Goal: Task Accomplishment & Management: Use online tool/utility

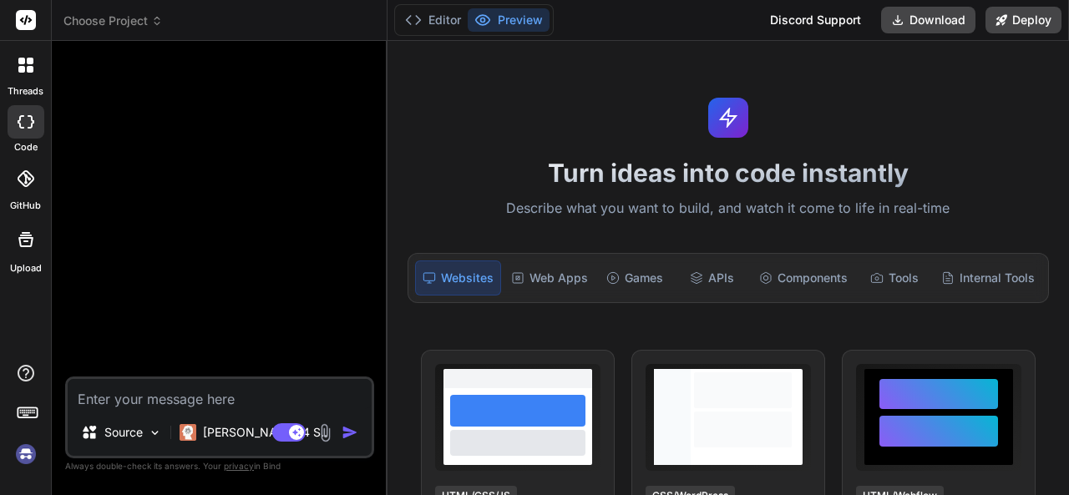
click at [152, 19] on icon at bounding box center [157, 21] width 12 height 12
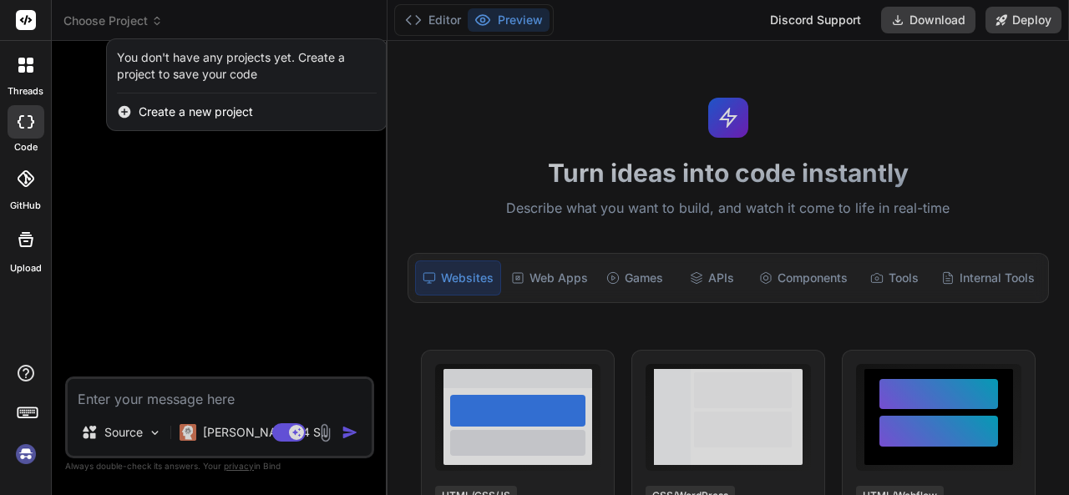
click at [152, 19] on div at bounding box center [534, 247] width 1069 height 495
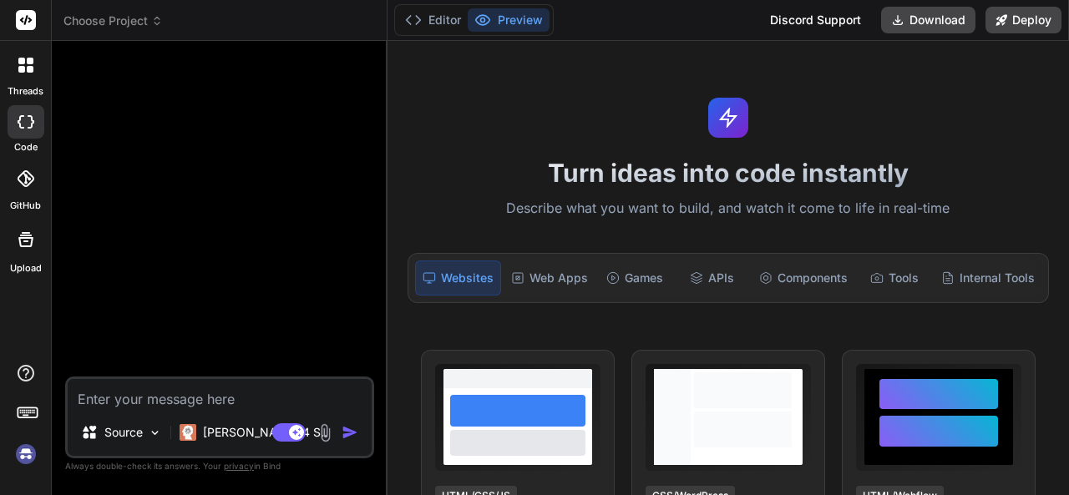
click at [154, 22] on icon at bounding box center [157, 21] width 12 height 12
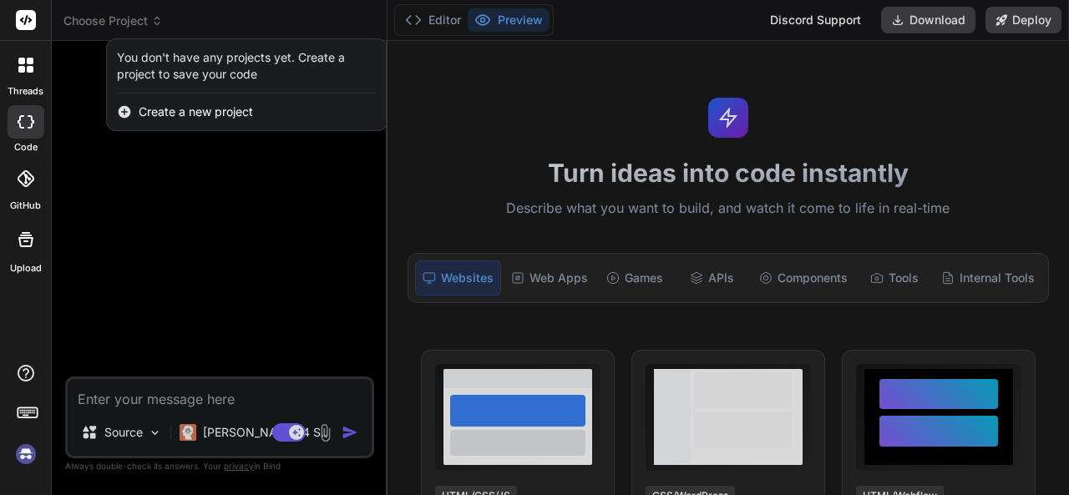
click at [528, 119] on div at bounding box center [534, 247] width 1069 height 495
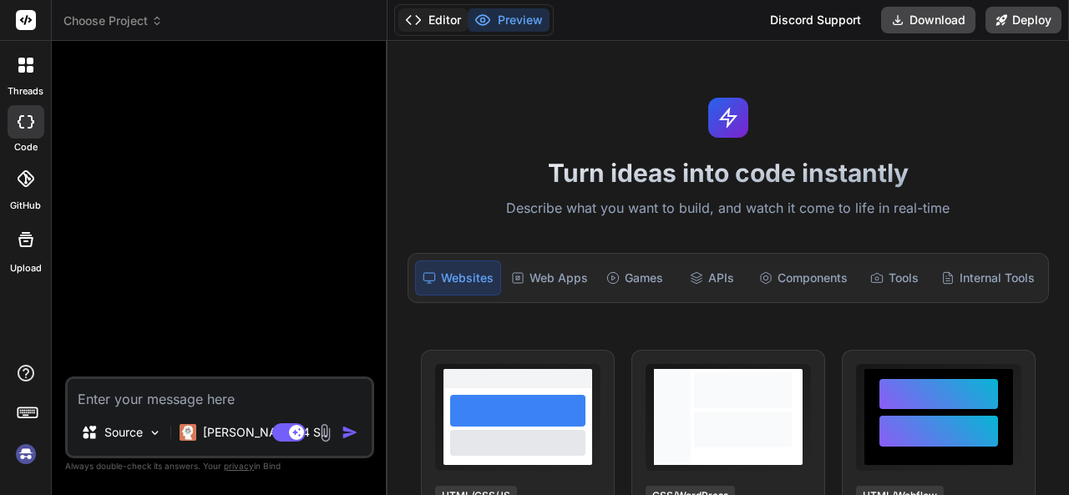
click at [443, 22] on button "Editor" at bounding box center [432, 19] width 69 height 23
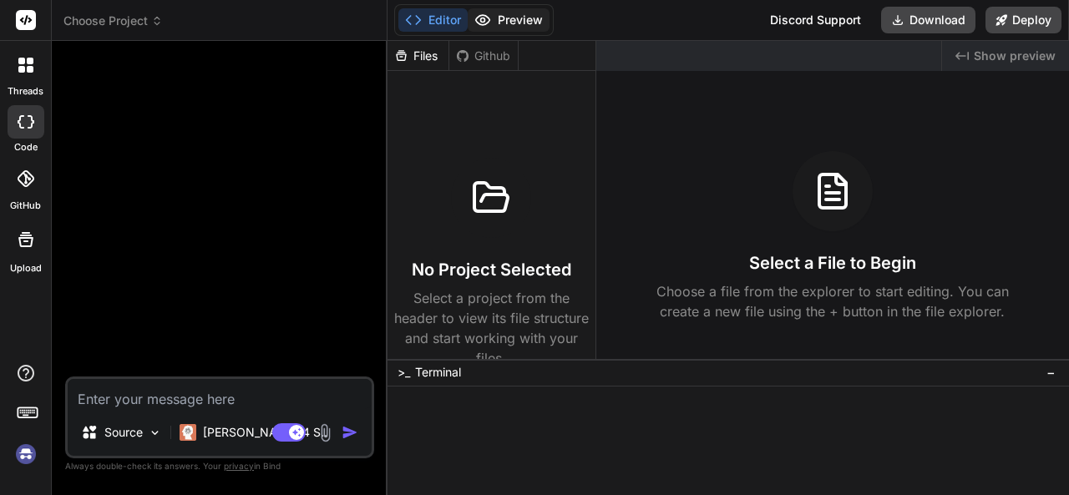
click at [489, 13] on icon at bounding box center [482, 20] width 17 height 17
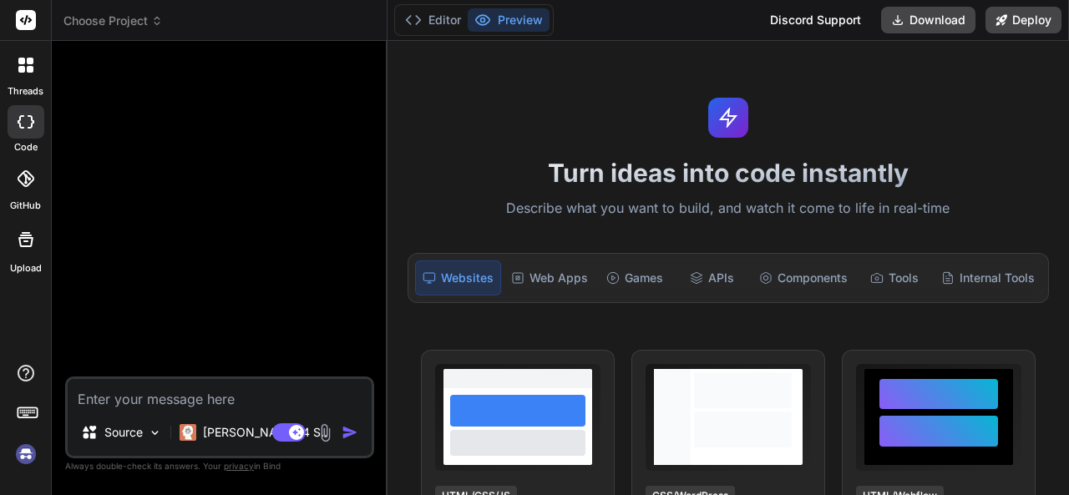
click at [210, 240] on div at bounding box center [221, 215] width 306 height 322
click at [144, 398] on textarea at bounding box center [220, 394] width 304 height 30
click at [168, 316] on div at bounding box center [221, 215] width 306 height 322
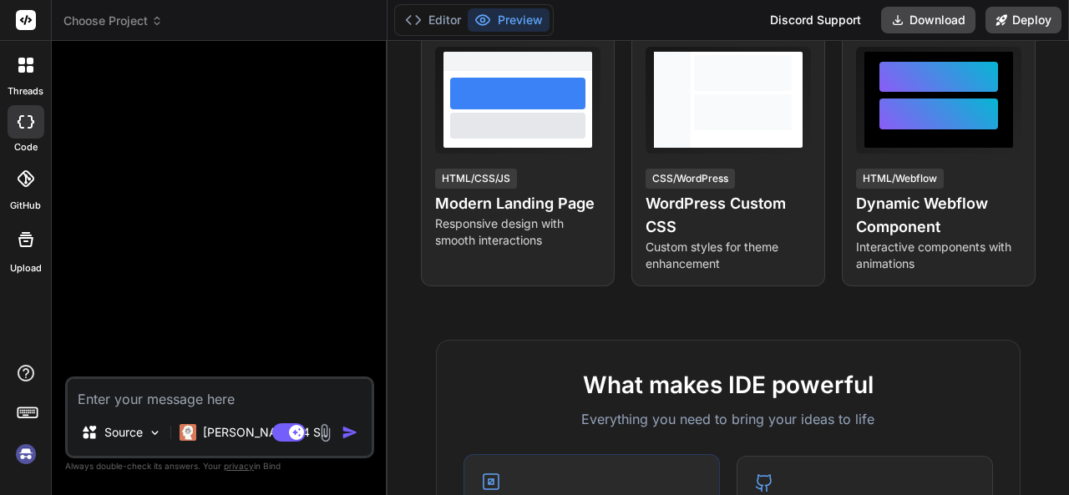
scroll to position [696, 0]
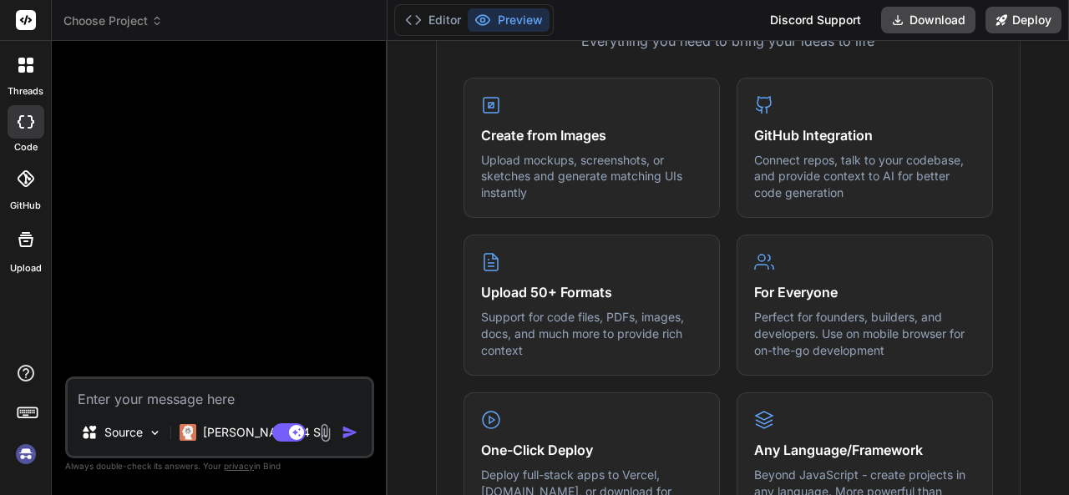
click at [25, 457] on img at bounding box center [26, 454] width 28 height 28
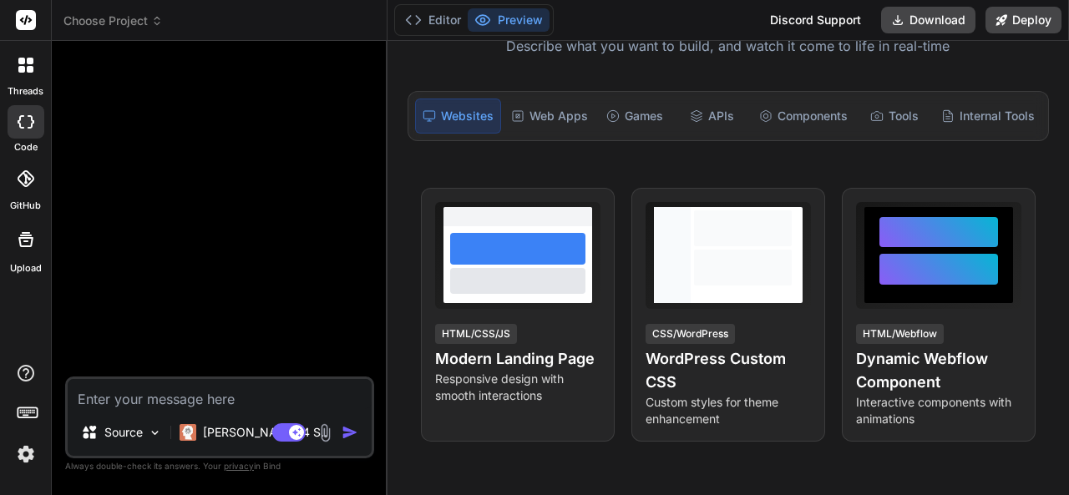
scroll to position [0, 0]
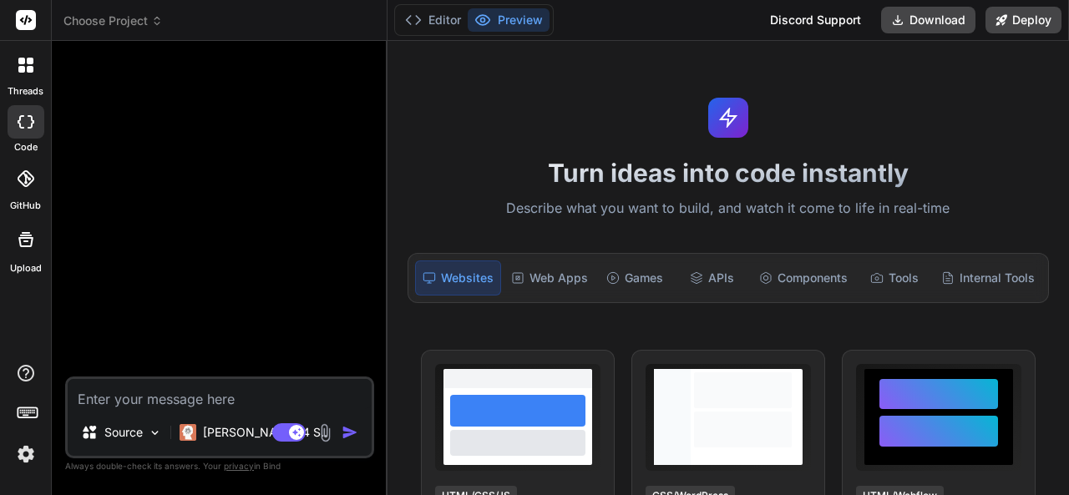
click at [157, 26] on span "Choose Project" at bounding box center [112, 21] width 99 height 17
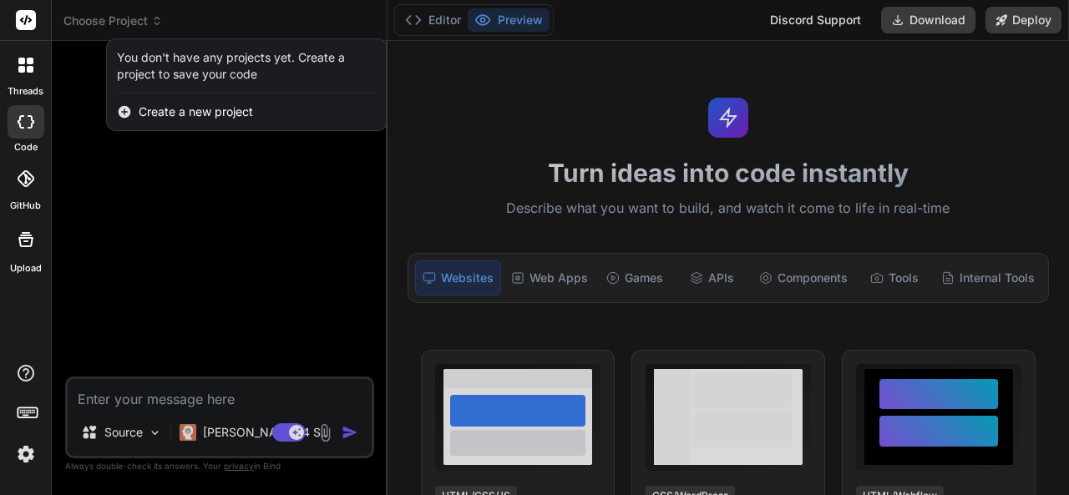
click at [17, 453] on img at bounding box center [26, 454] width 28 height 28
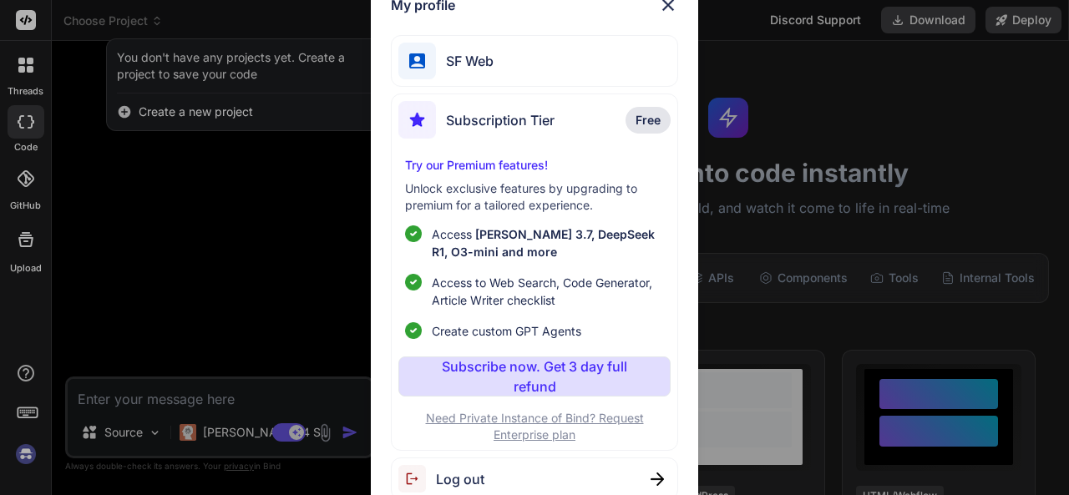
type textarea "x"
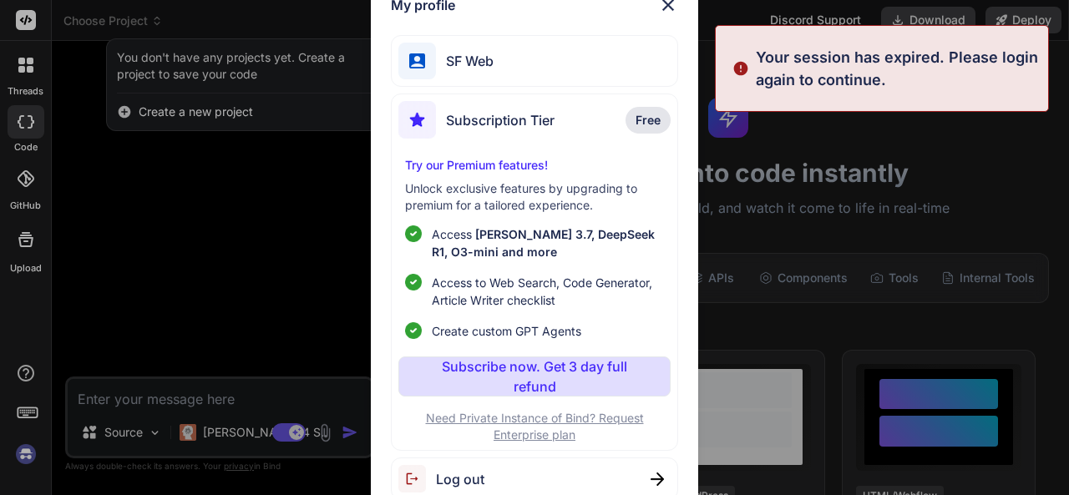
click at [463, 59] on span "SF Web" at bounding box center [465, 61] width 58 height 20
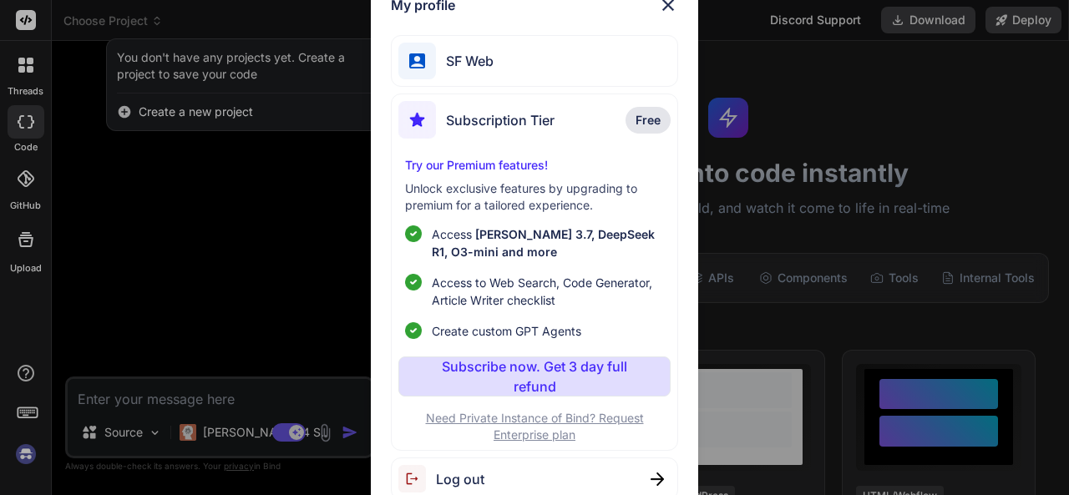
click at [449, 54] on span "SF Web" at bounding box center [465, 61] width 58 height 20
click at [658, 5] on img at bounding box center [668, 5] width 20 height 20
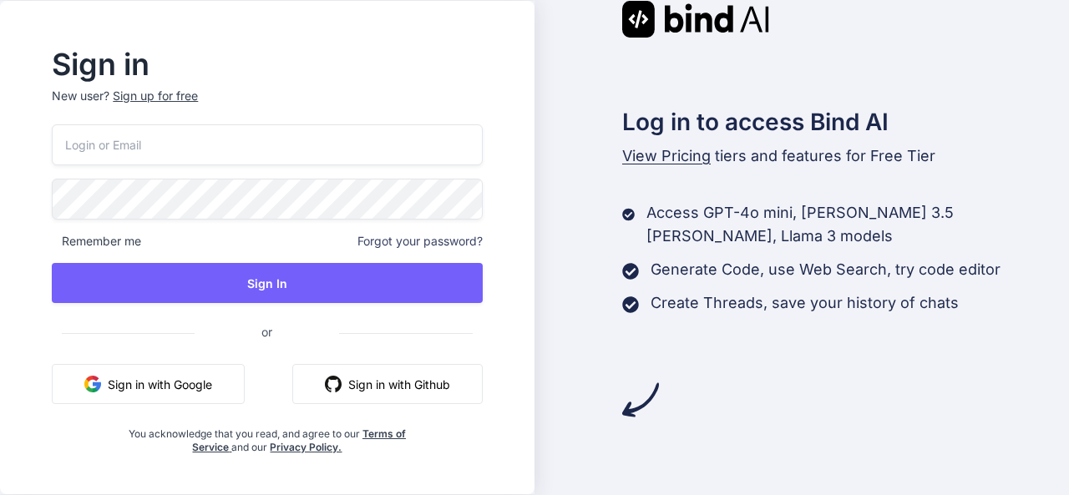
click at [130, 148] on input "email" at bounding box center [267, 144] width 430 height 41
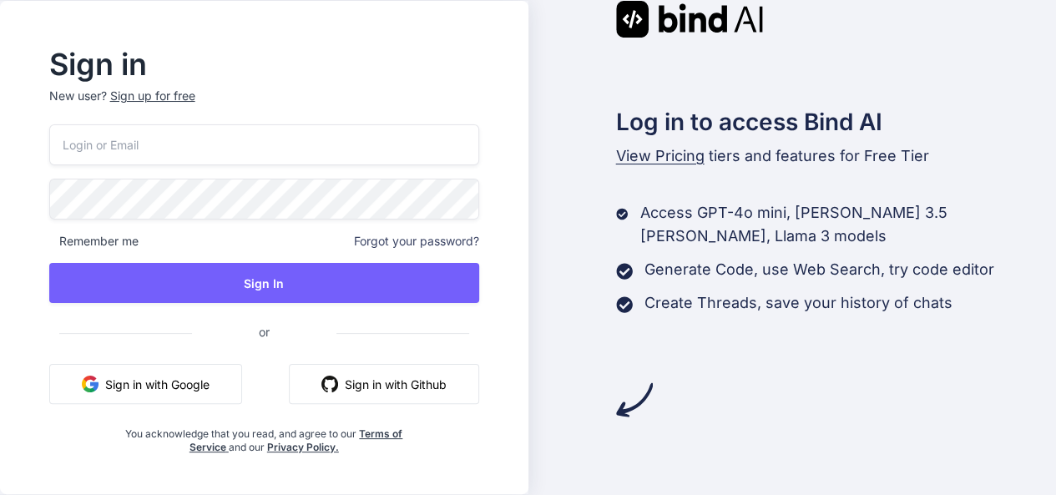
click at [157, 389] on button "Sign in with Google" at bounding box center [145, 384] width 193 height 40
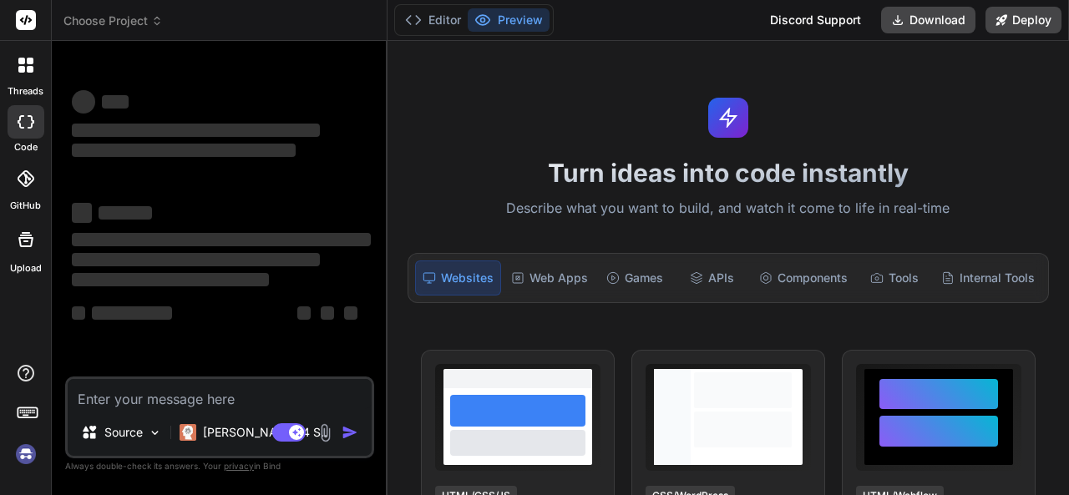
type textarea "x"
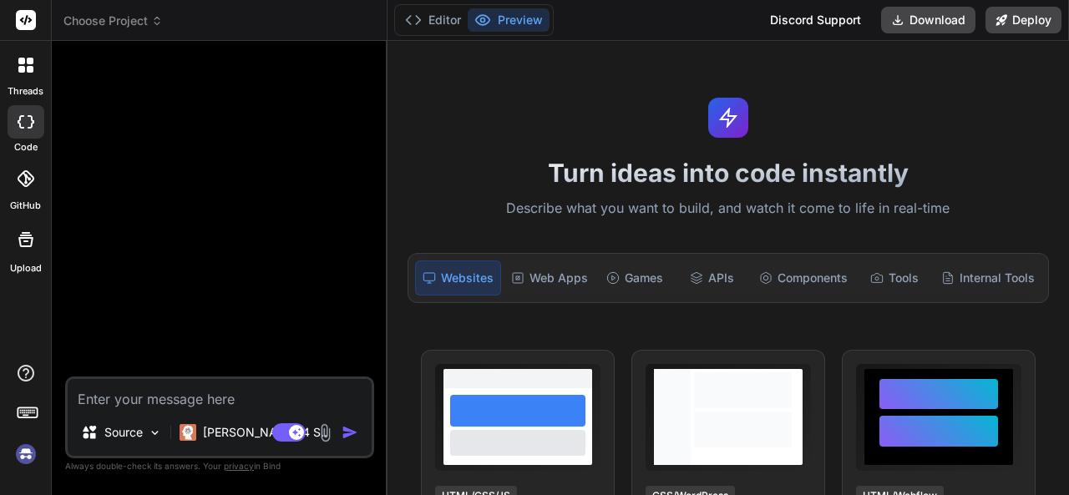
click at [162, 23] on icon at bounding box center [157, 21] width 12 height 12
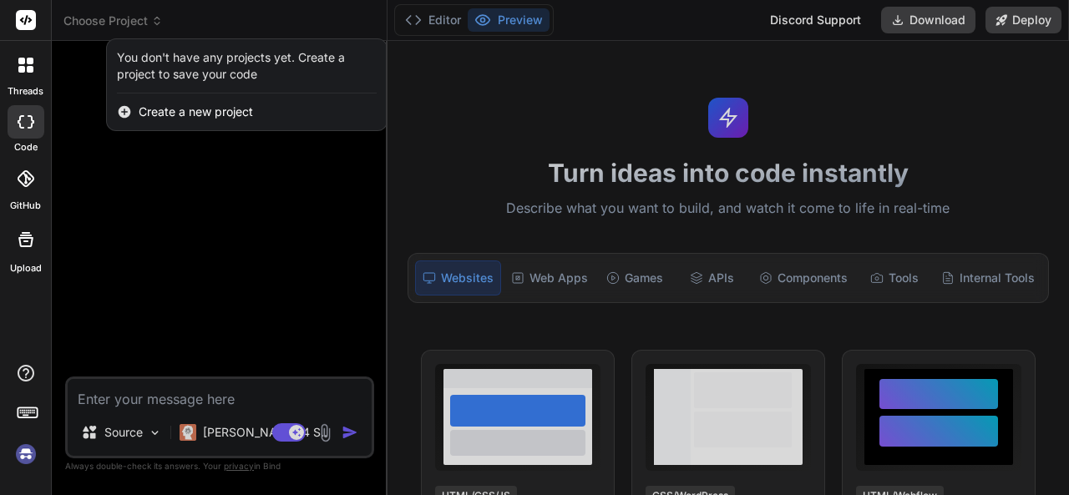
click at [151, 18] on div at bounding box center [534, 247] width 1069 height 495
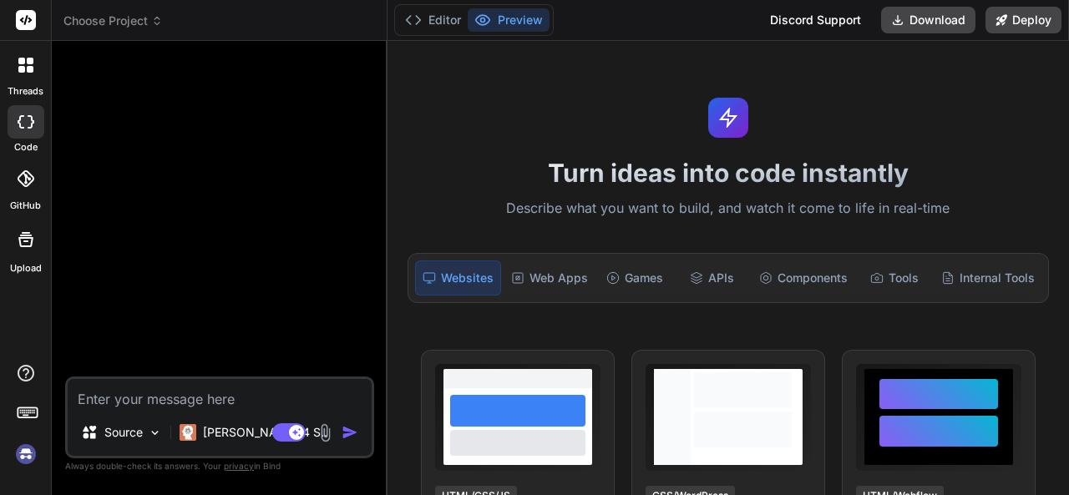
click at [151, 18] on span "Choose Project" at bounding box center [112, 21] width 99 height 17
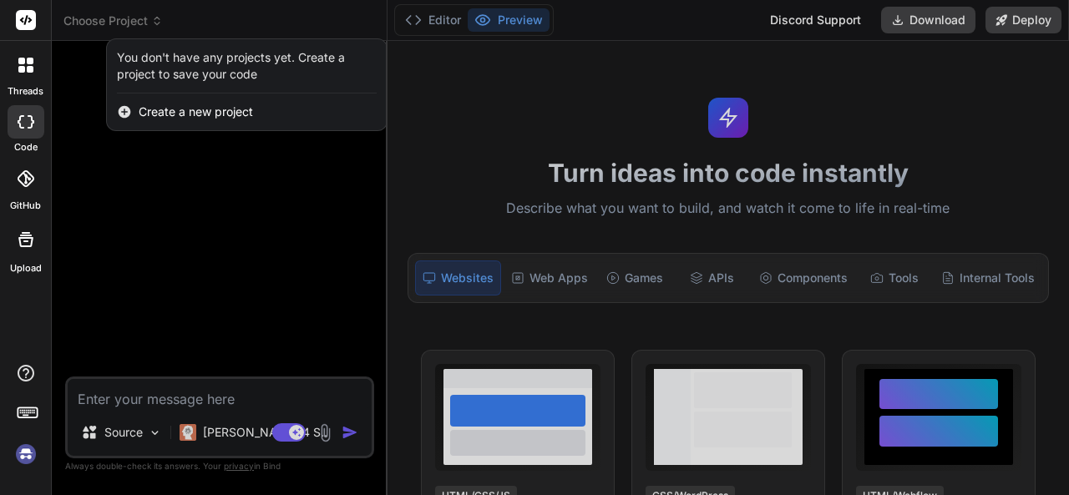
click at [151, 18] on div at bounding box center [534, 247] width 1069 height 495
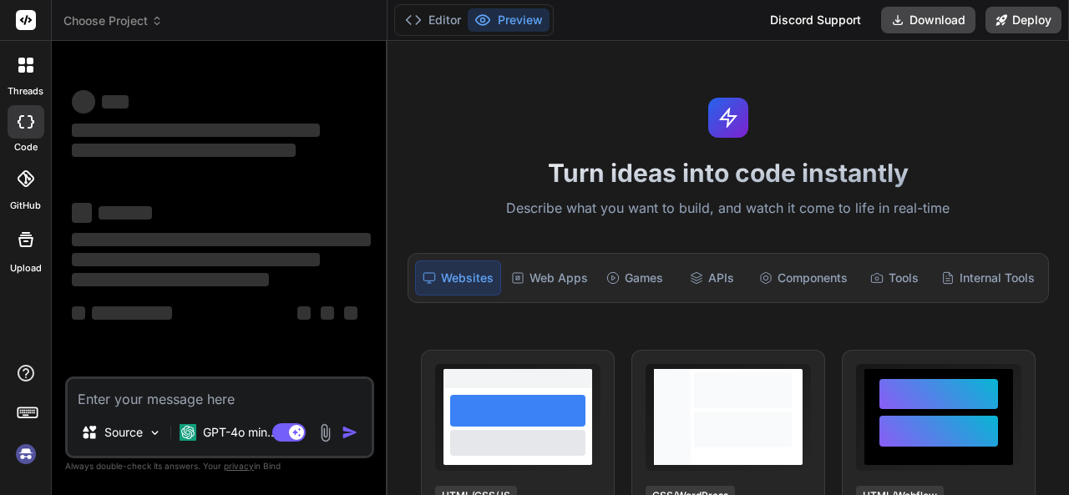
type textarea "x"
